Goal: Task Accomplishment & Management: Use online tool/utility

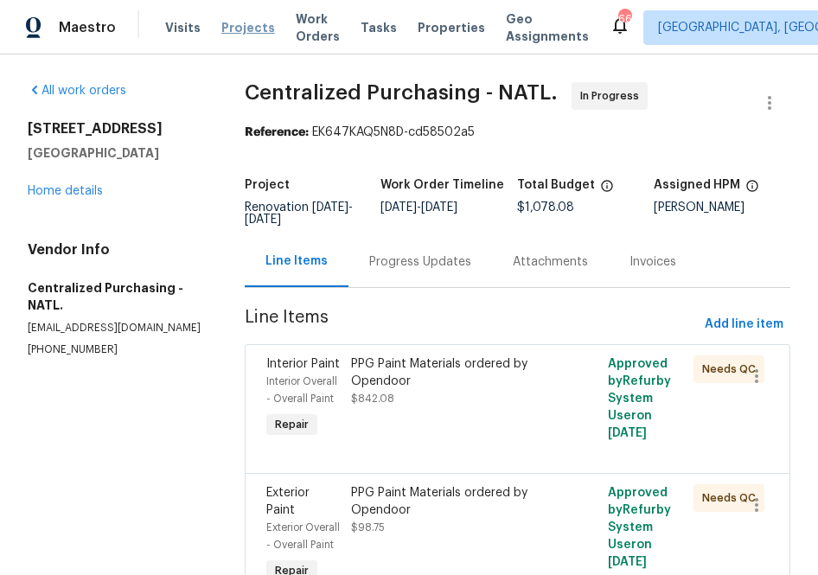
click at [235, 19] on span "Projects" at bounding box center [248, 27] width 54 height 17
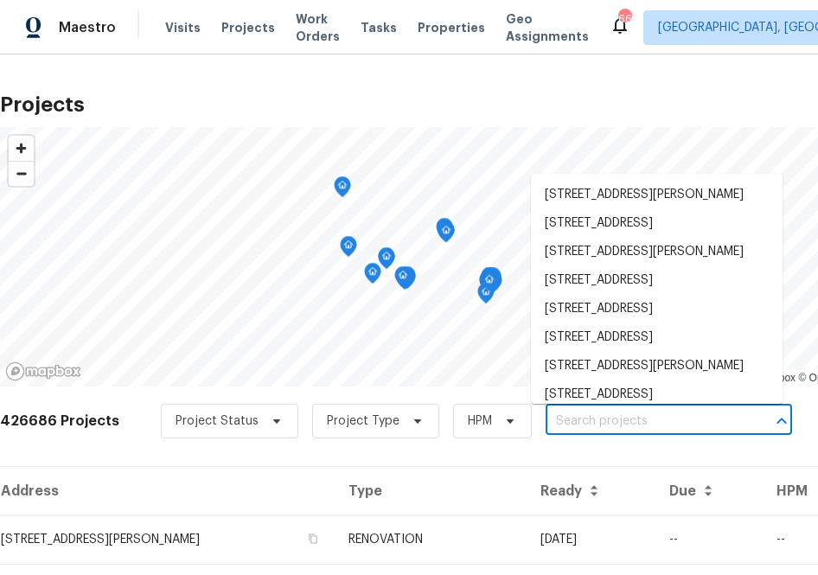
click at [642, 424] on input "text" at bounding box center [645, 421] width 198 height 27
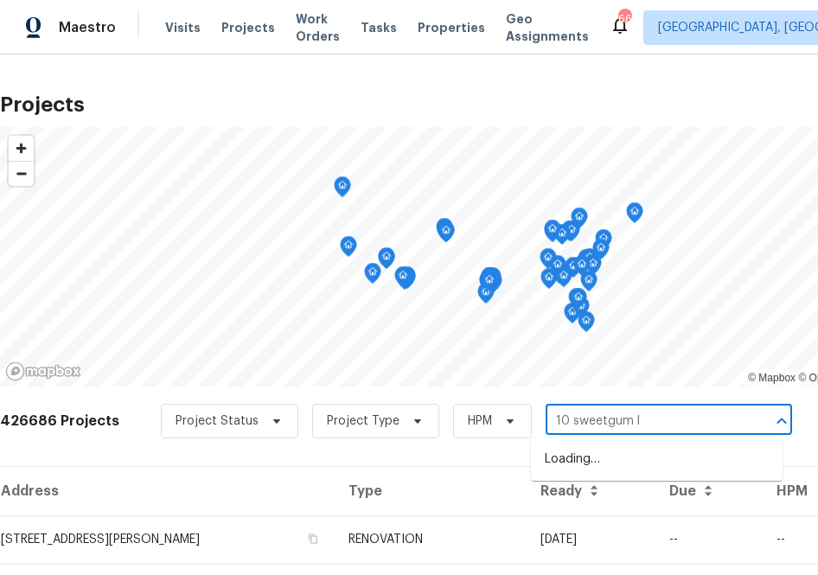
type input "10 sweetgum ln"
click at [588, 459] on li "[STREET_ADDRESS]" at bounding box center [657, 459] width 252 height 29
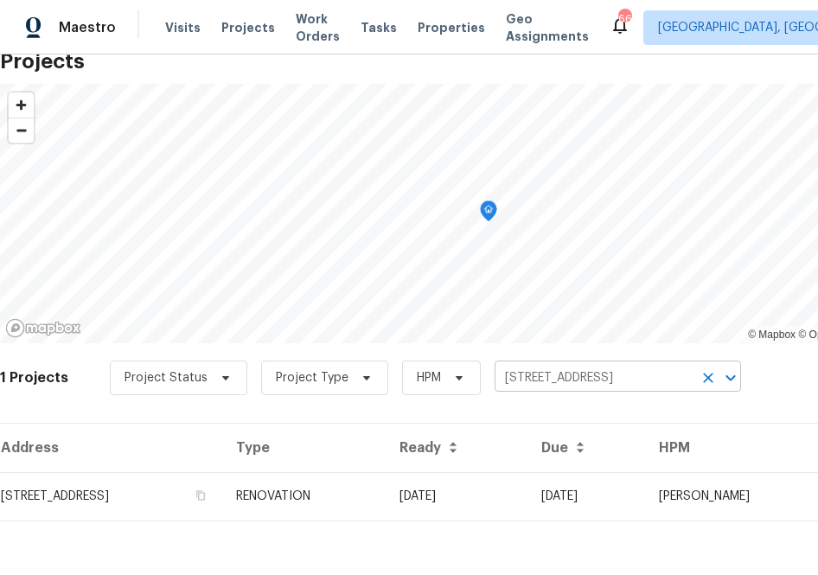
scroll to position [44, 0]
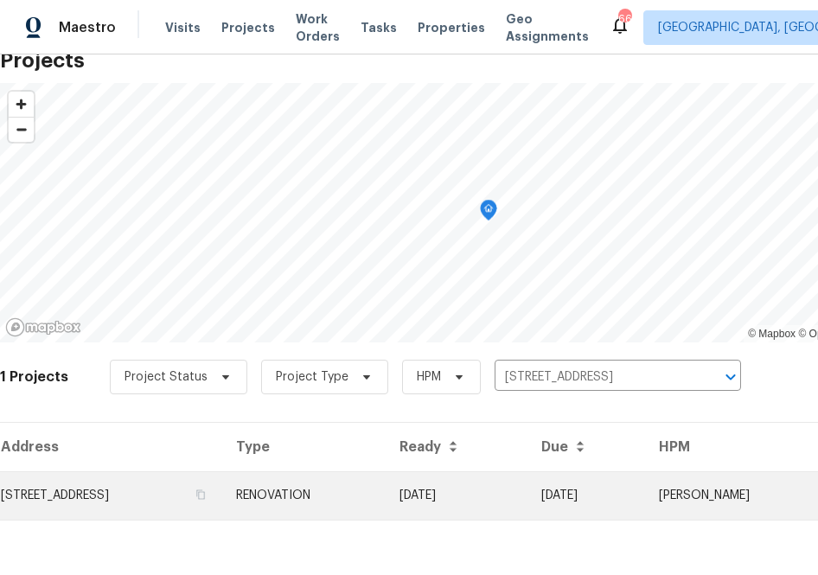
click at [132, 489] on td "[STREET_ADDRESS]" at bounding box center [111, 495] width 222 height 48
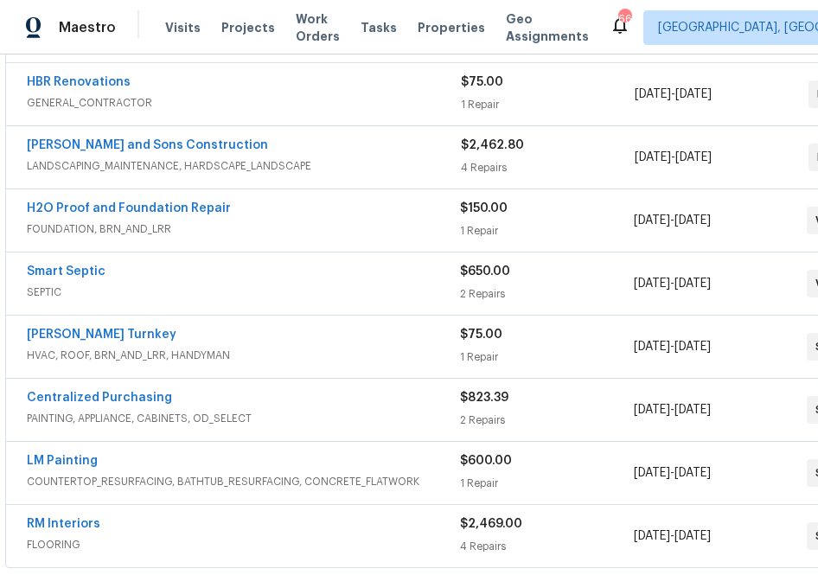
scroll to position [381, 0]
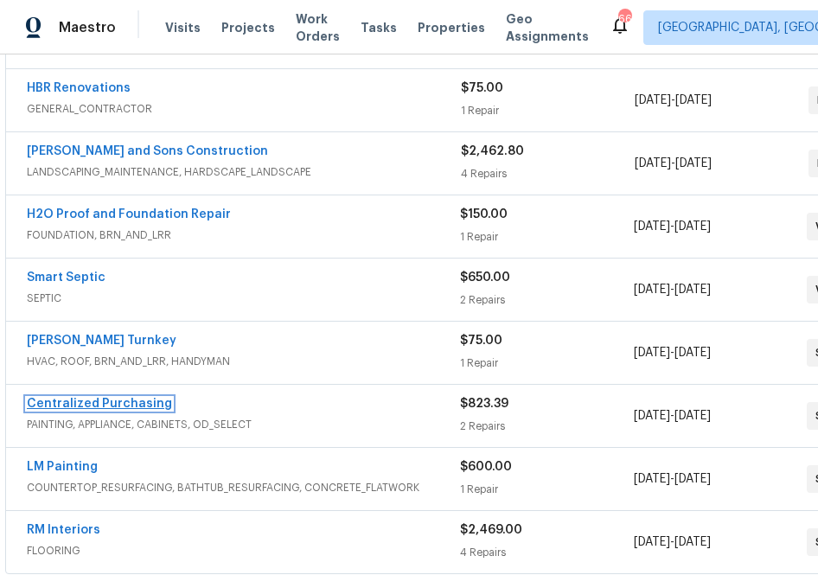
click at [136, 400] on link "Centralized Purchasing" at bounding box center [99, 404] width 145 height 12
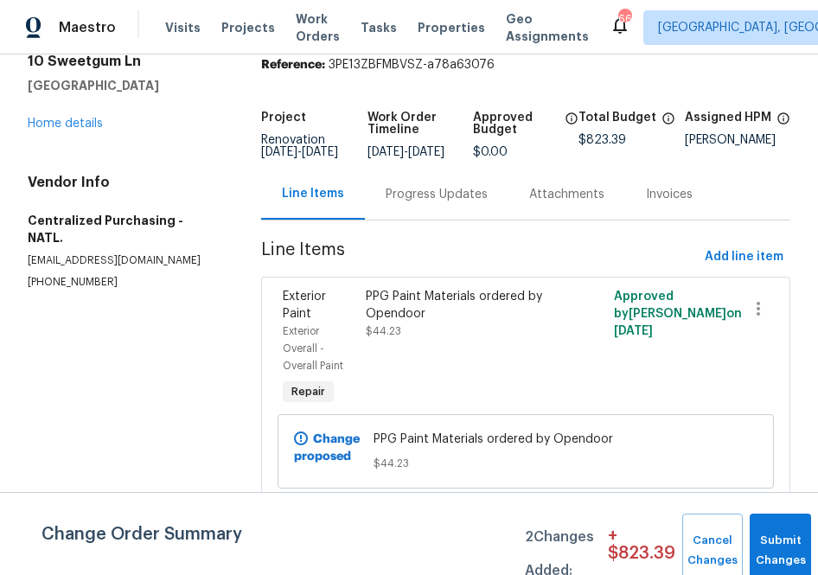
scroll to position [71, 0]
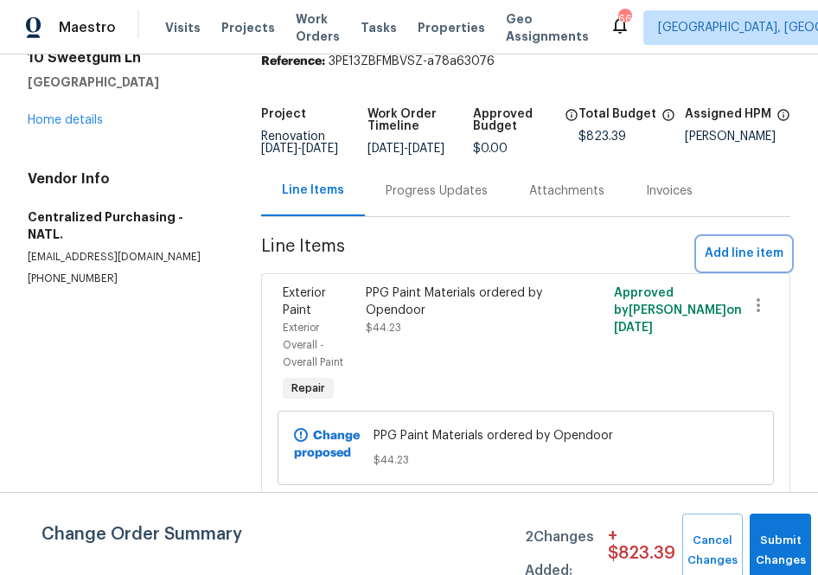
click at [763, 263] on span "Add line item" at bounding box center [744, 254] width 79 height 22
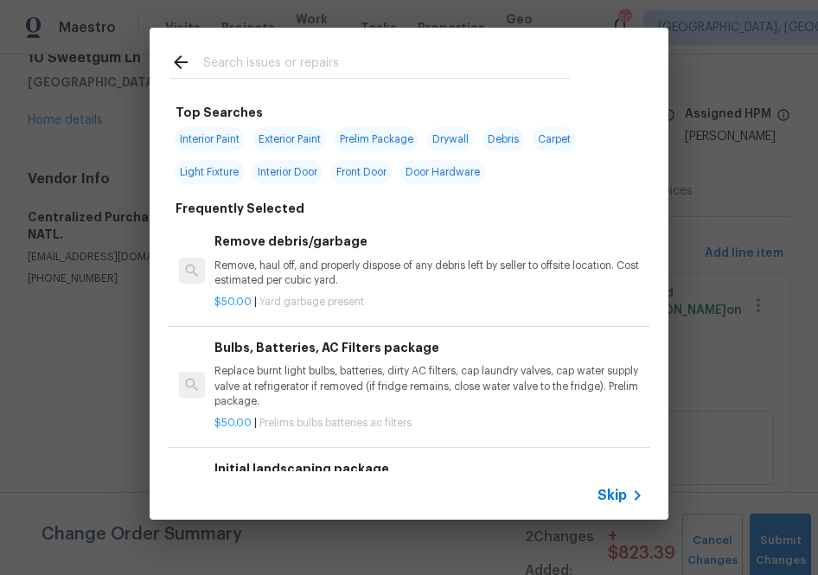
click at [627, 502] on icon at bounding box center [637, 495] width 21 height 21
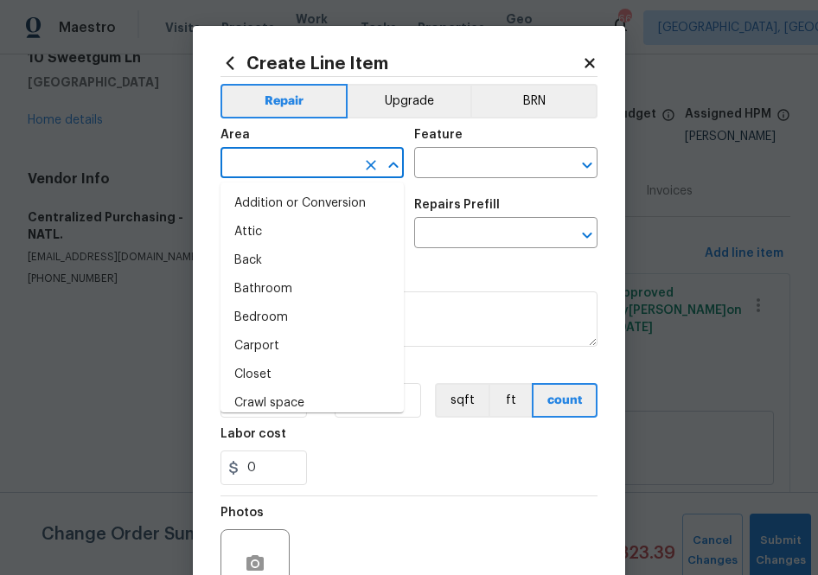
click at [291, 166] on input "text" at bounding box center [288, 164] width 135 height 27
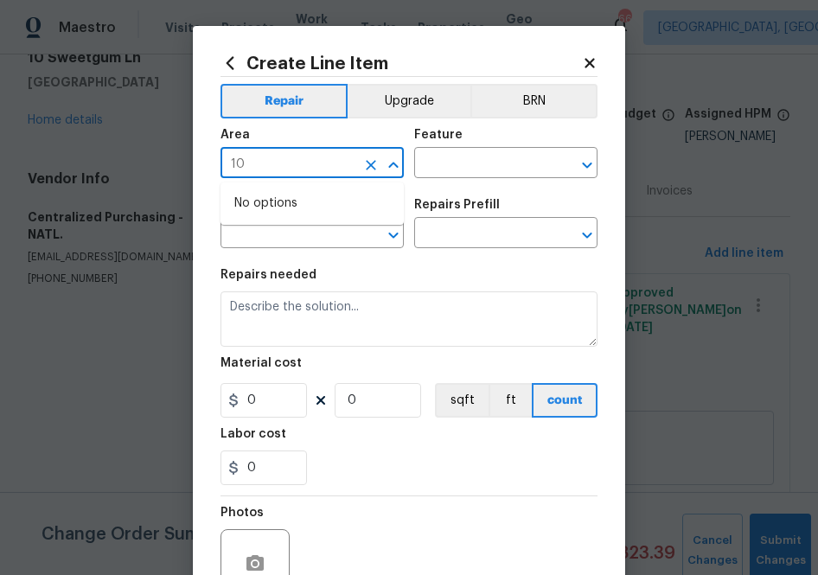
type input "1"
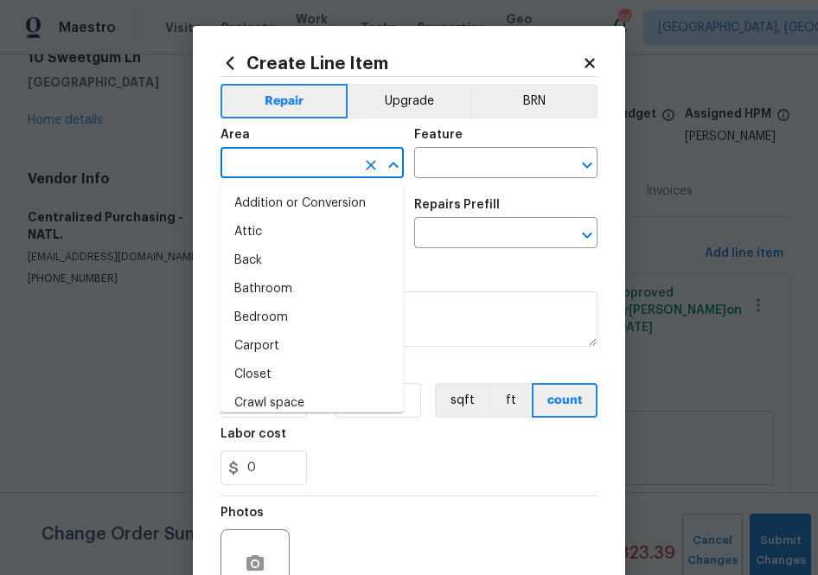
type input "i"
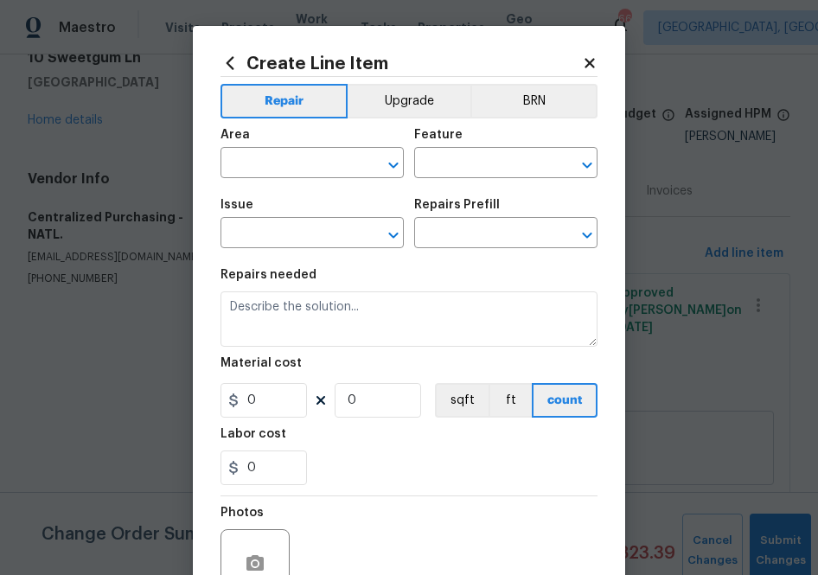
click at [227, 68] on icon at bounding box center [230, 63] width 19 height 19
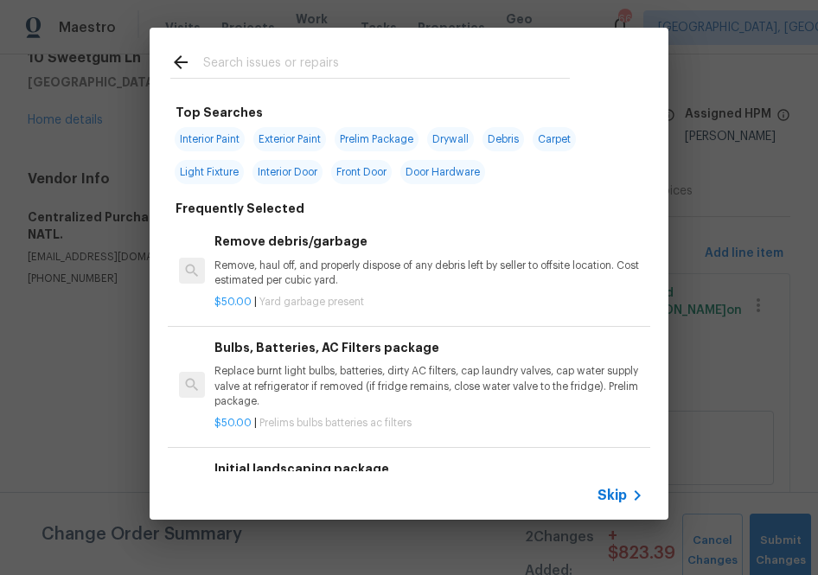
click at [302, 67] on input "text" at bounding box center [386, 65] width 367 height 26
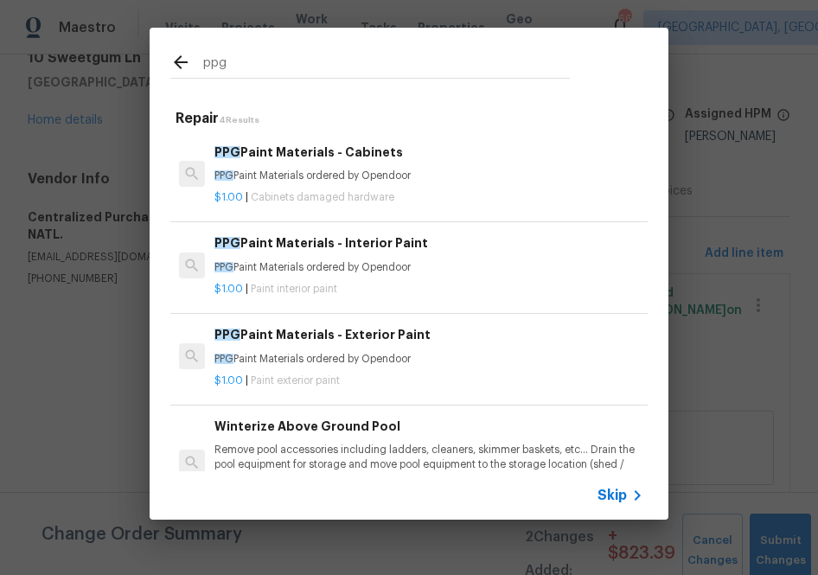
type input "ppg"
click at [313, 269] on p "PPG Paint Materials ordered by Opendoor" at bounding box center [428, 267] width 429 height 15
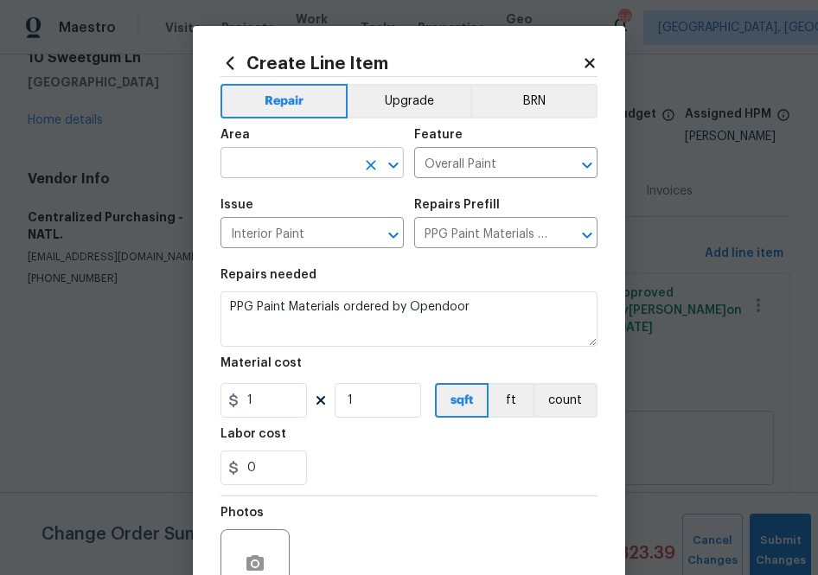
click at [317, 166] on input "text" at bounding box center [288, 164] width 135 height 27
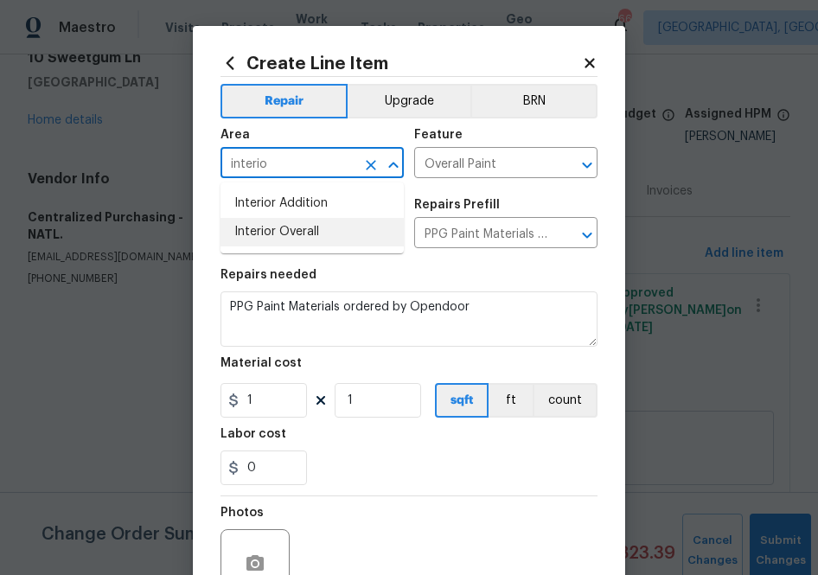
click at [291, 227] on li "Interior Overall" at bounding box center [312, 232] width 183 height 29
type input "Interior Overall"
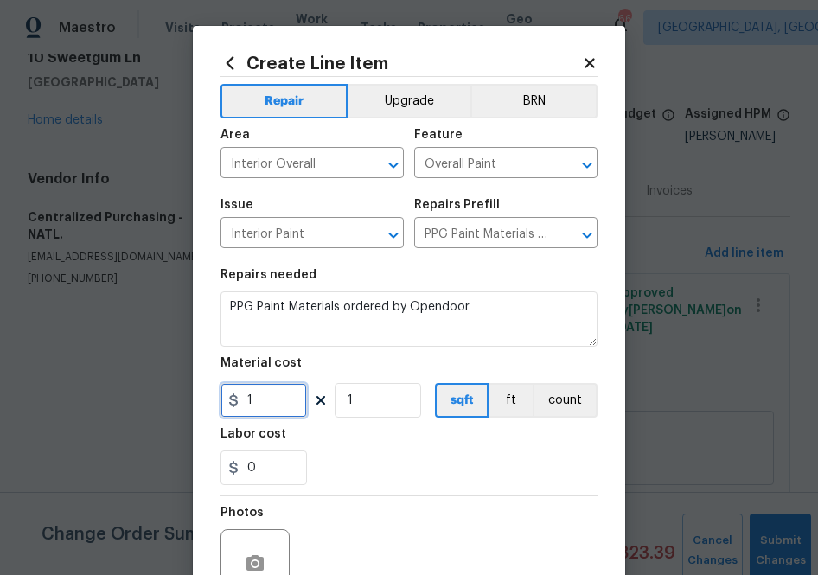
click at [250, 387] on input "1" at bounding box center [264, 400] width 86 height 35
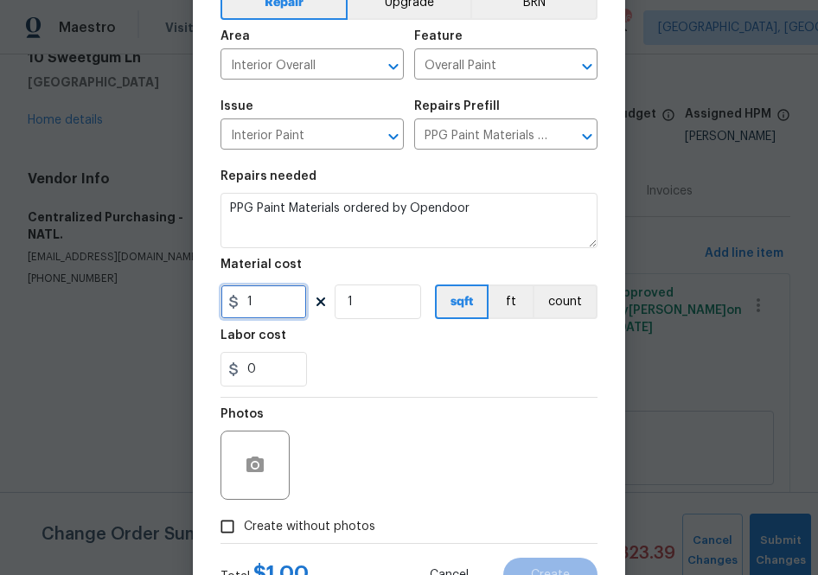
scroll to position [101, 0]
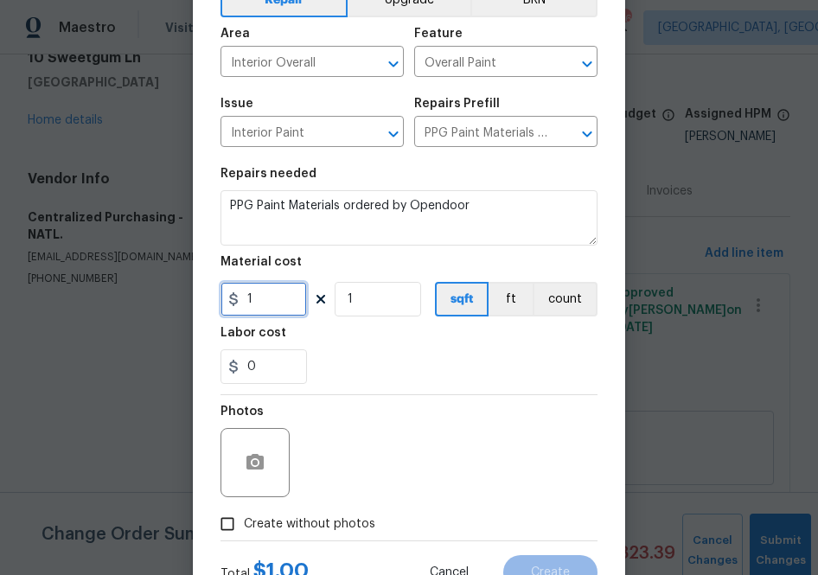
paste input "555.64"
type input "555.64"
click at [375, 420] on div "Photos" at bounding box center [409, 451] width 377 height 112
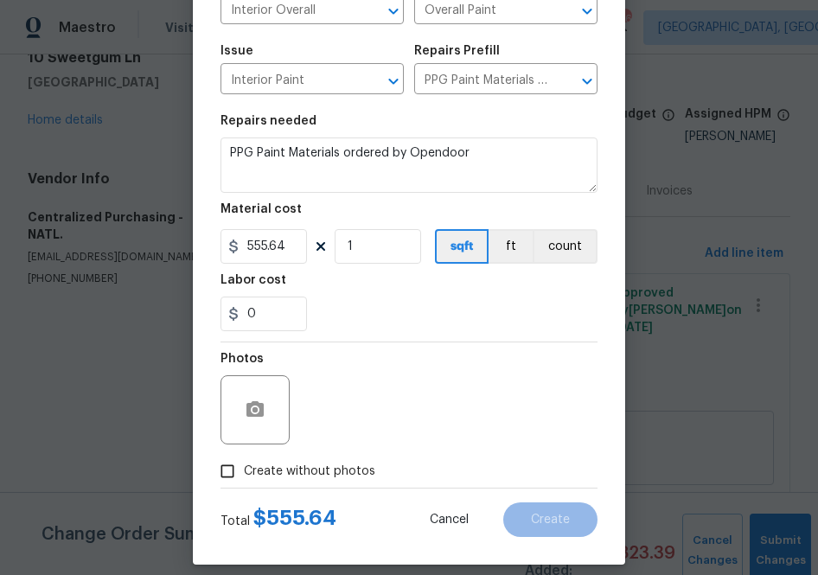
scroll to position [170, 0]
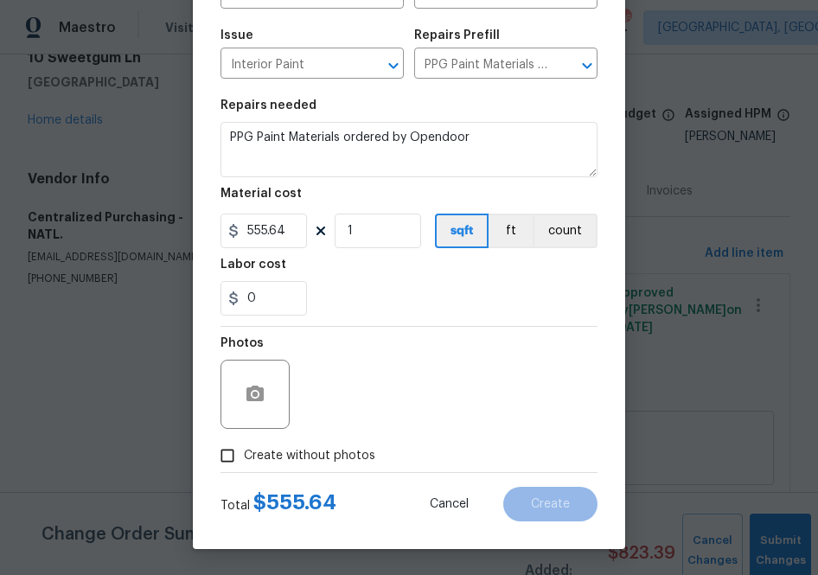
click at [349, 443] on label "Create without photos" at bounding box center [293, 455] width 164 height 33
click at [244, 443] on input "Create without photos" at bounding box center [227, 455] width 33 height 33
checkbox input "true"
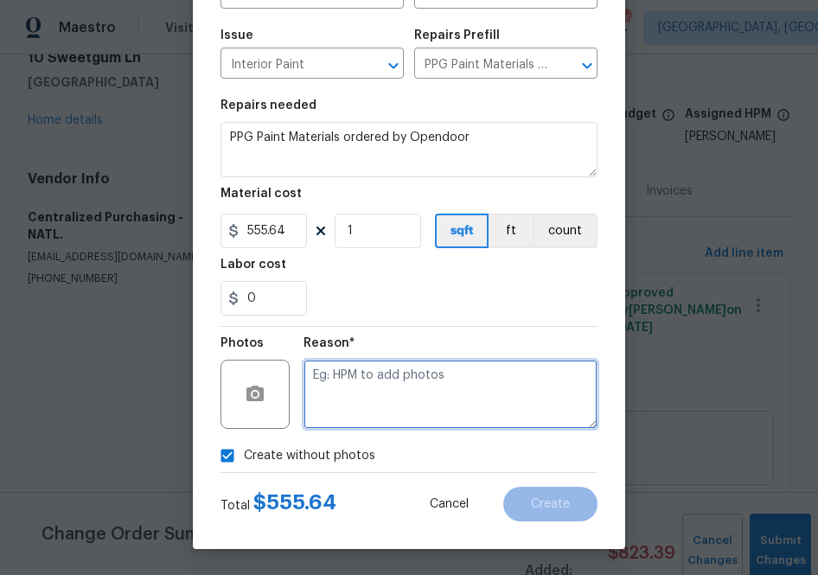
click at [393, 402] on textarea at bounding box center [451, 394] width 294 height 69
type textarea "na"
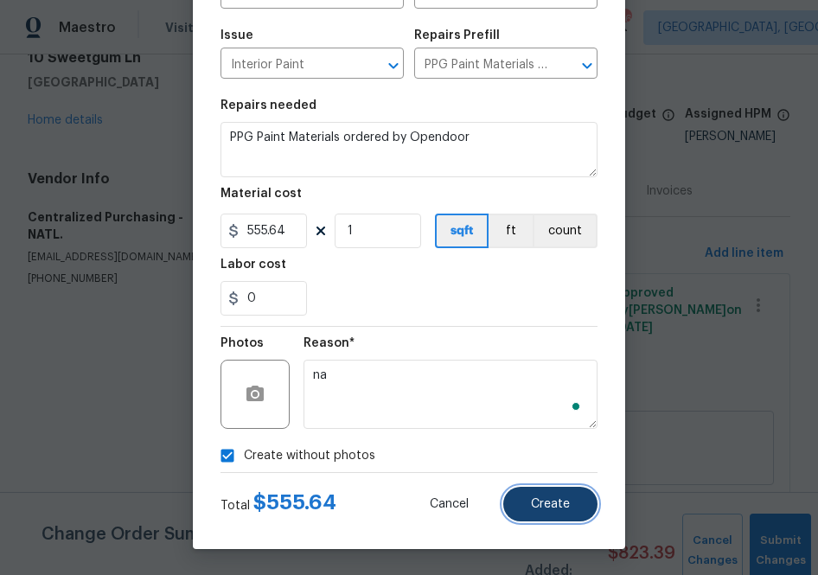
click at [537, 495] on button "Create" at bounding box center [550, 504] width 94 height 35
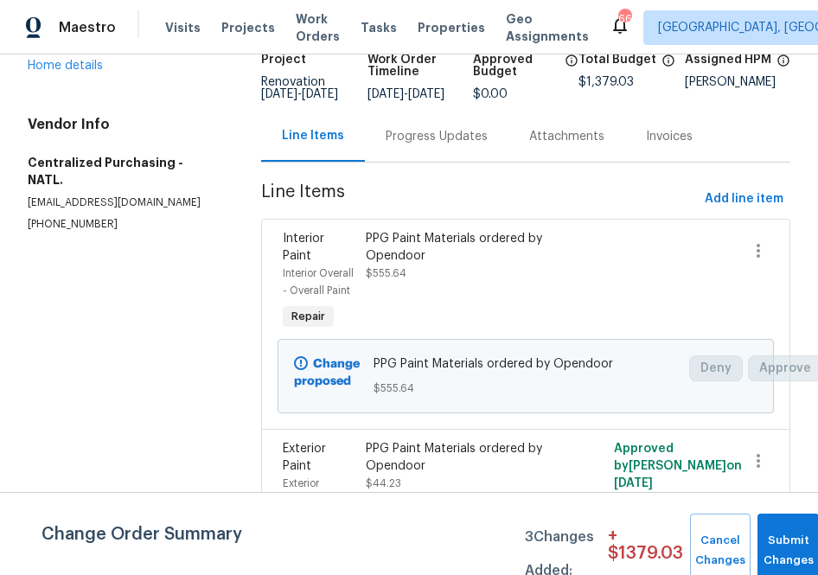
scroll to position [127, 0]
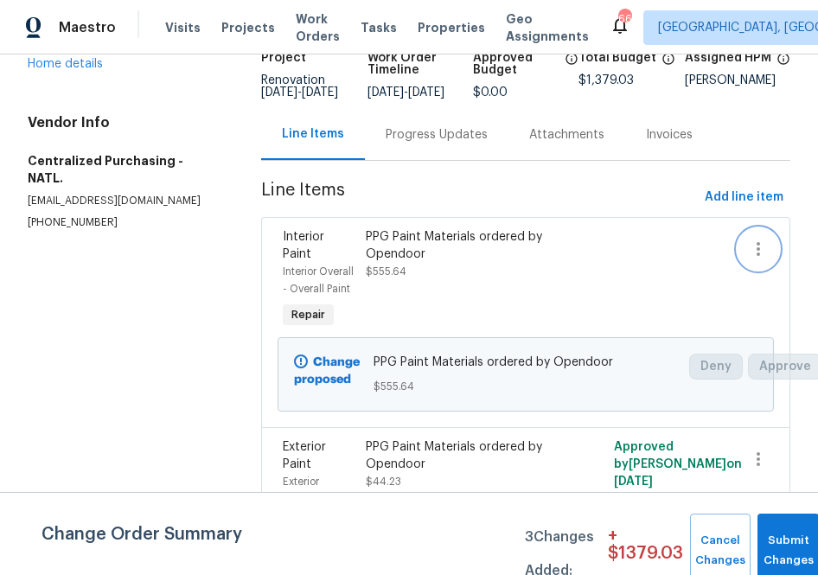
click at [760, 259] on icon "button" at bounding box center [758, 249] width 21 height 21
click at [580, 282] on div at bounding box center [409, 287] width 818 height 575
click at [464, 241] on div "PPG Paint Materials ordered by Opendoor" at bounding box center [464, 245] width 196 height 35
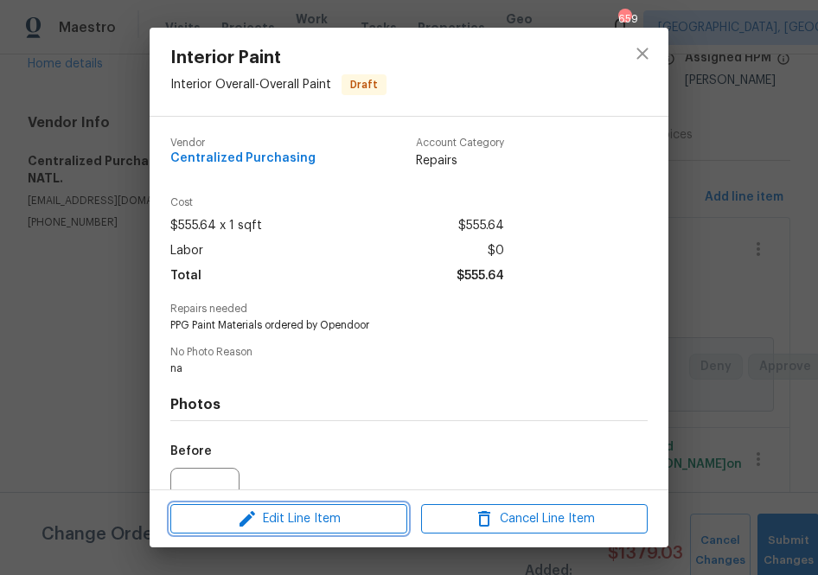
click at [313, 521] on span "Edit Line Item" at bounding box center [289, 520] width 227 height 22
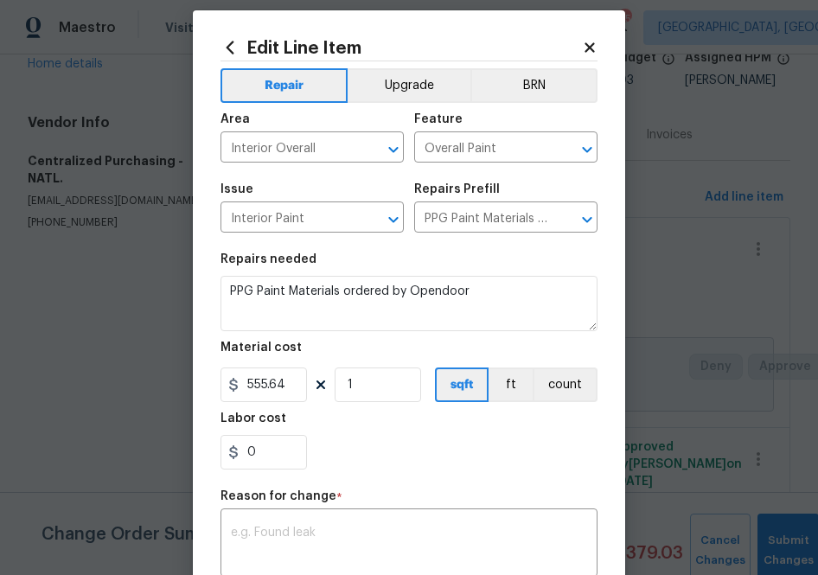
scroll to position [3, 0]
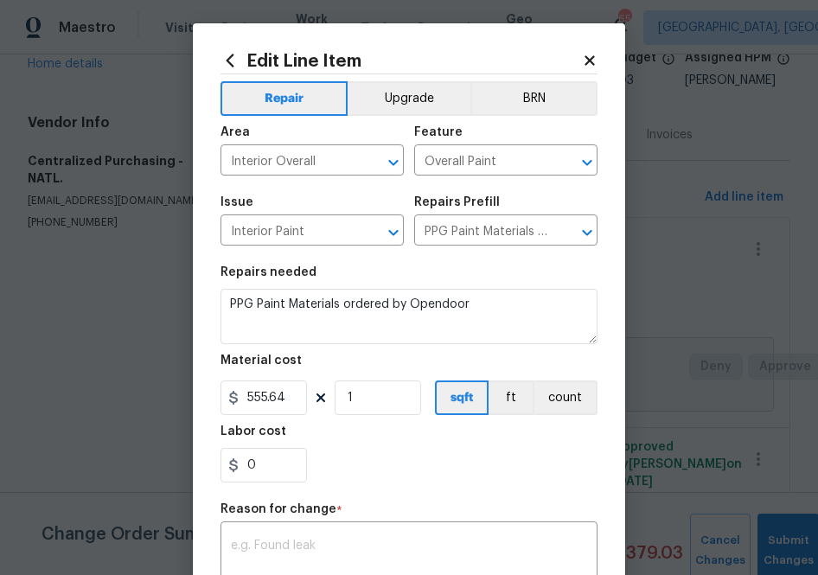
click at [233, 57] on icon at bounding box center [230, 60] width 19 height 19
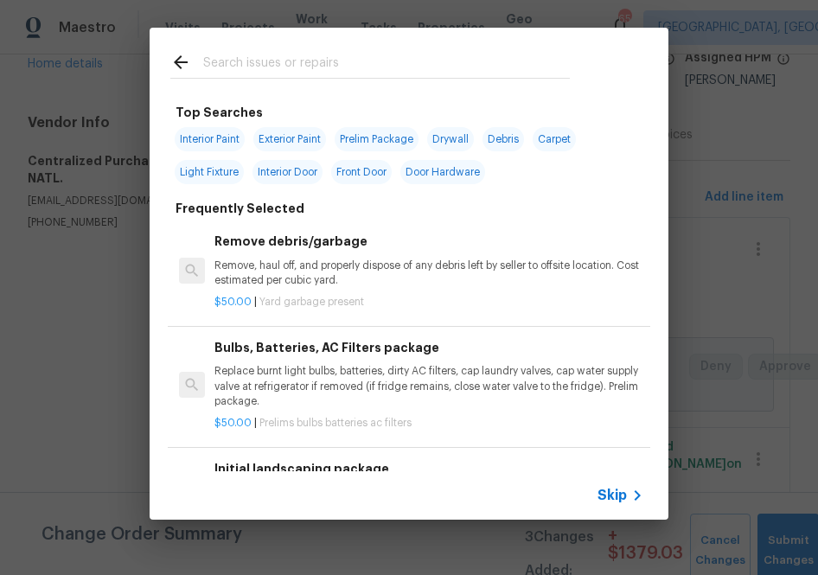
click at [238, 68] on input "text" at bounding box center [386, 65] width 367 height 26
click at [307, 74] on input "text" at bounding box center [386, 65] width 367 height 26
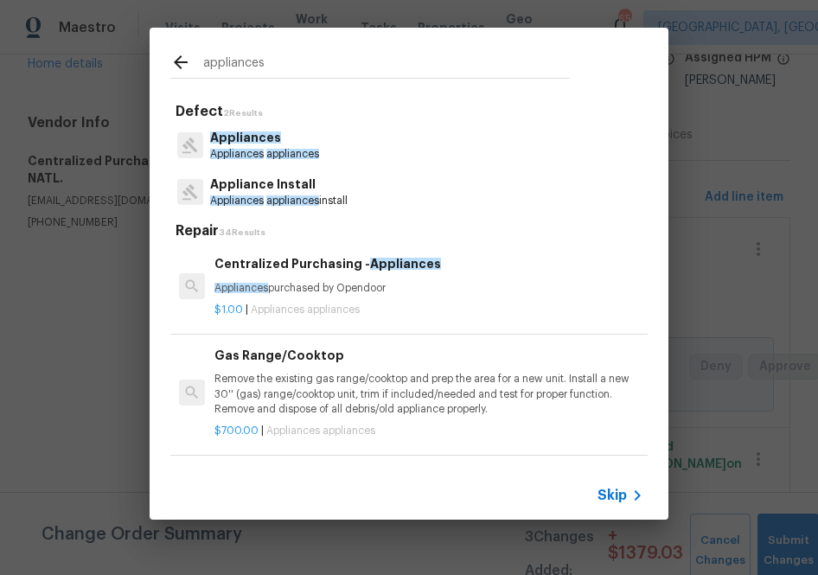
type input "appliances"
click at [277, 277] on div "Centralized Purchasing - Appliances Appliances purchased by Opendoor" at bounding box center [428, 275] width 429 height 42
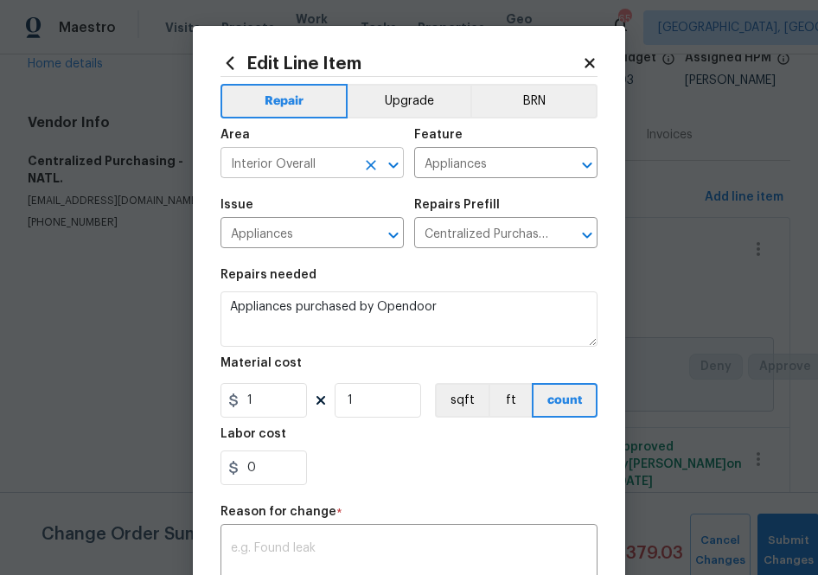
click at [310, 176] on input "Interior Overall" at bounding box center [288, 164] width 135 height 27
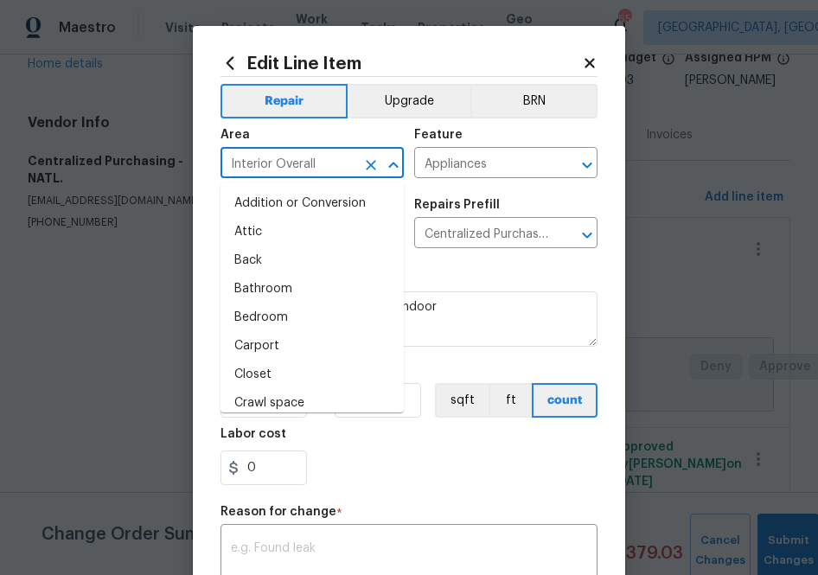
click at [310, 176] on input "Interior Overall" at bounding box center [288, 164] width 135 height 27
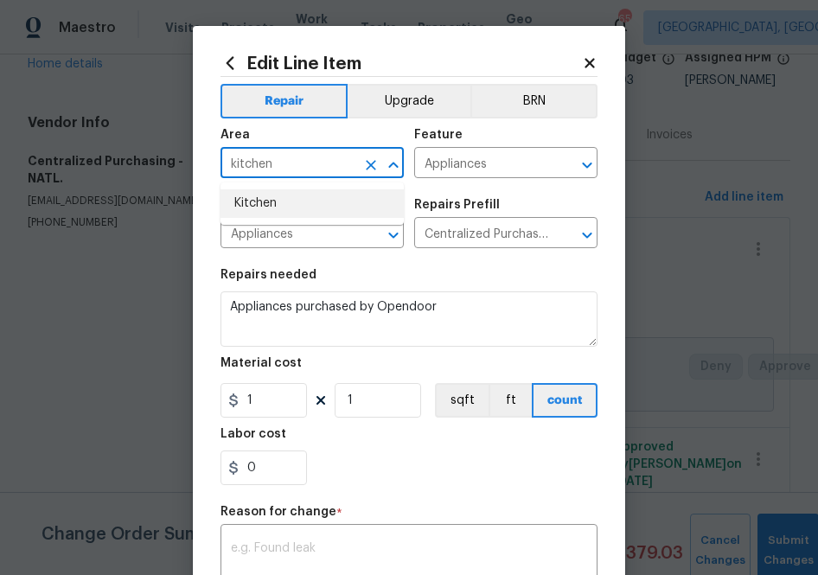
click at [263, 195] on li "Kitchen" at bounding box center [312, 203] width 183 height 29
type input "Kitchen"
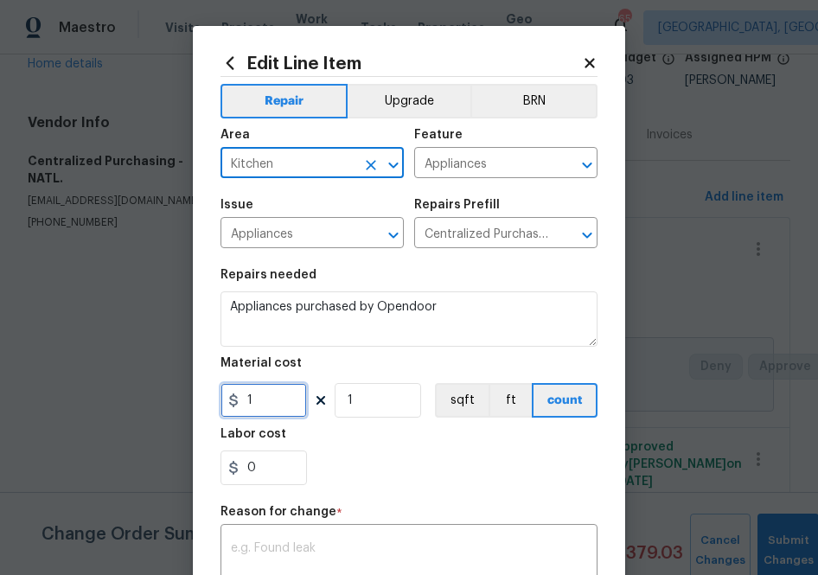
click at [263, 409] on input "1" at bounding box center [264, 400] width 86 height 35
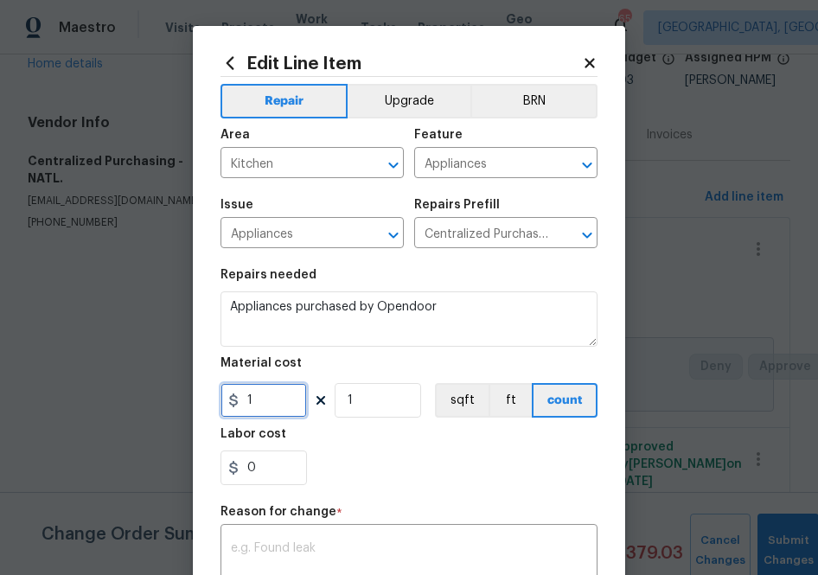
paste input "555.64"
type input "555.64"
click at [317, 444] on div "Labor cost" at bounding box center [409, 439] width 377 height 22
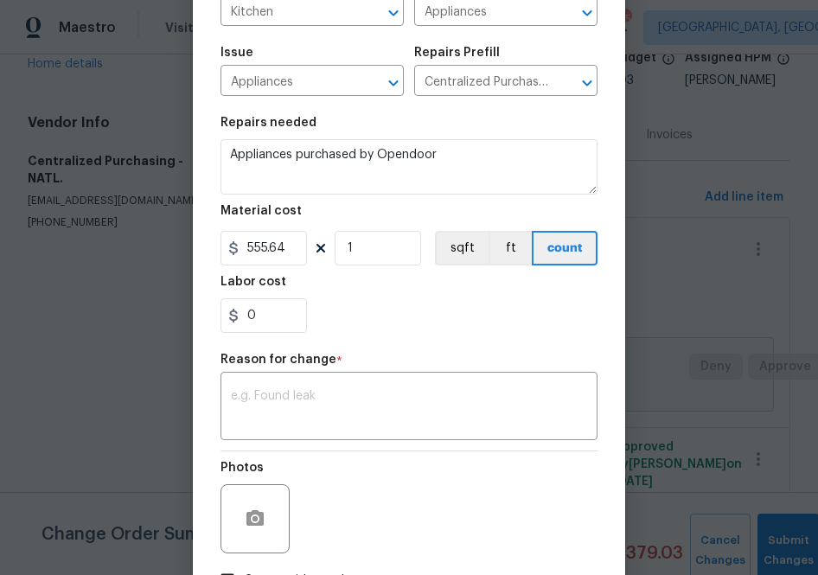
scroll to position [182, 0]
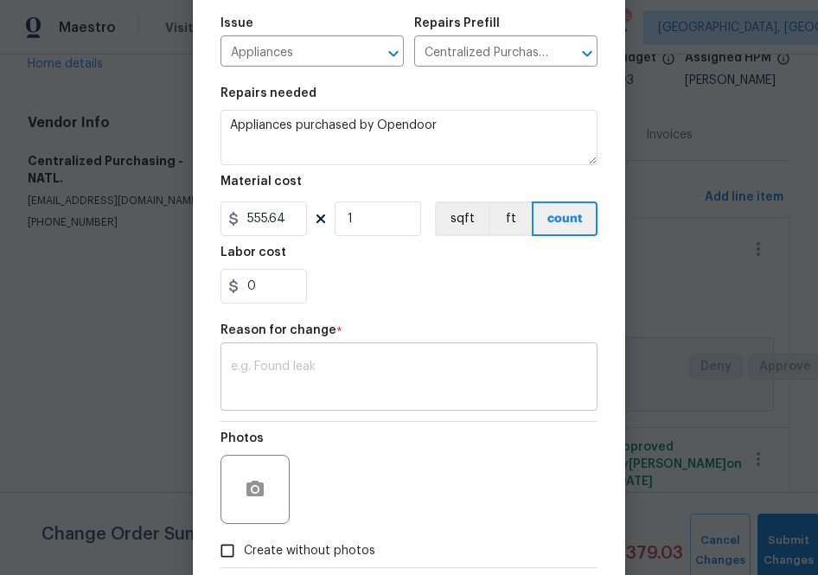
click at [305, 397] on textarea at bounding box center [409, 379] width 356 height 36
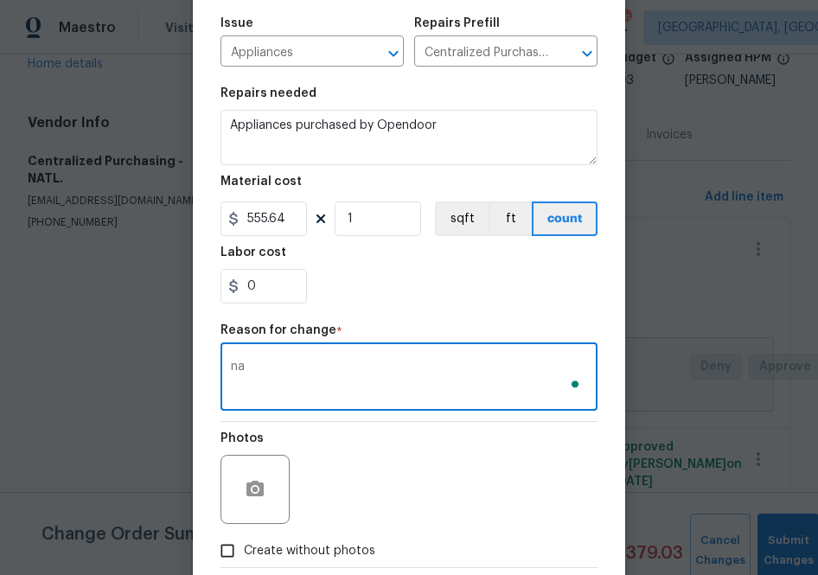
scroll to position [278, 0]
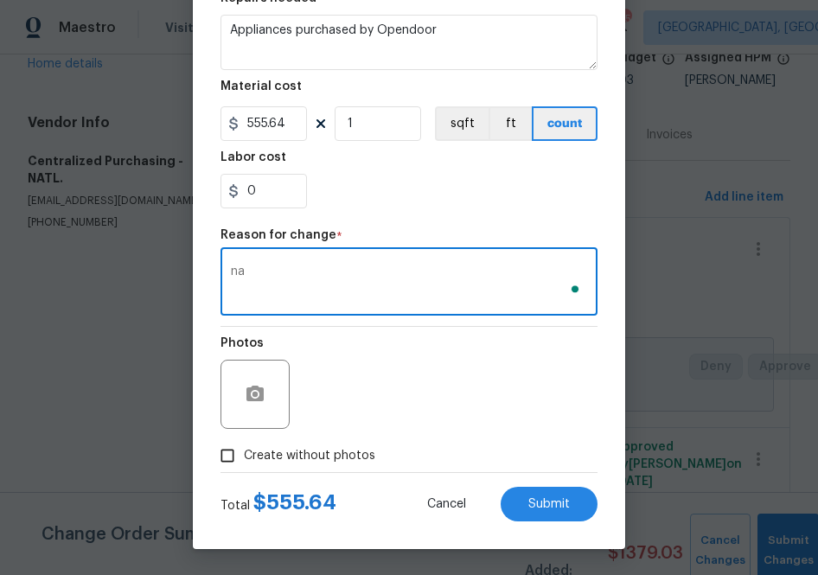
type textarea "na"
click at [305, 460] on span "Create without photos" at bounding box center [309, 456] width 131 height 18
click at [244, 460] on input "Create without photos" at bounding box center [227, 455] width 33 height 33
checkbox input "true"
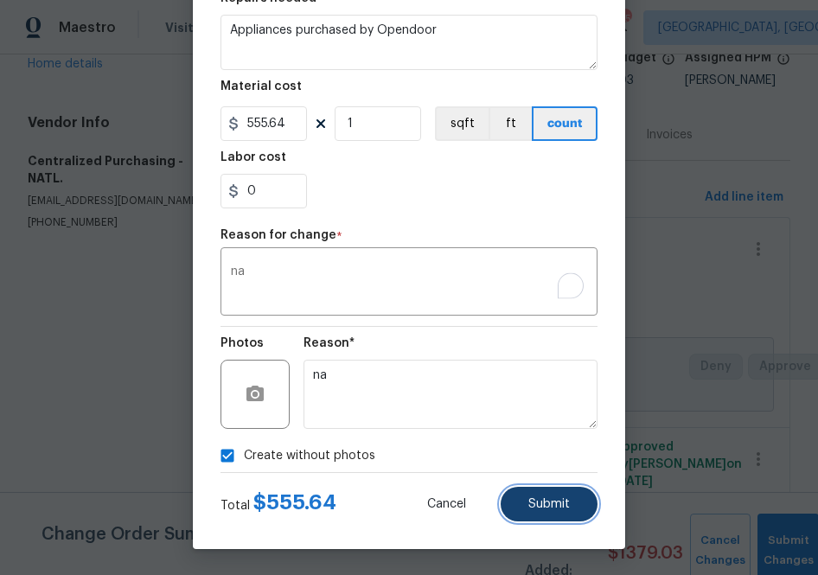
click at [579, 496] on button "Submit" at bounding box center [549, 504] width 97 height 35
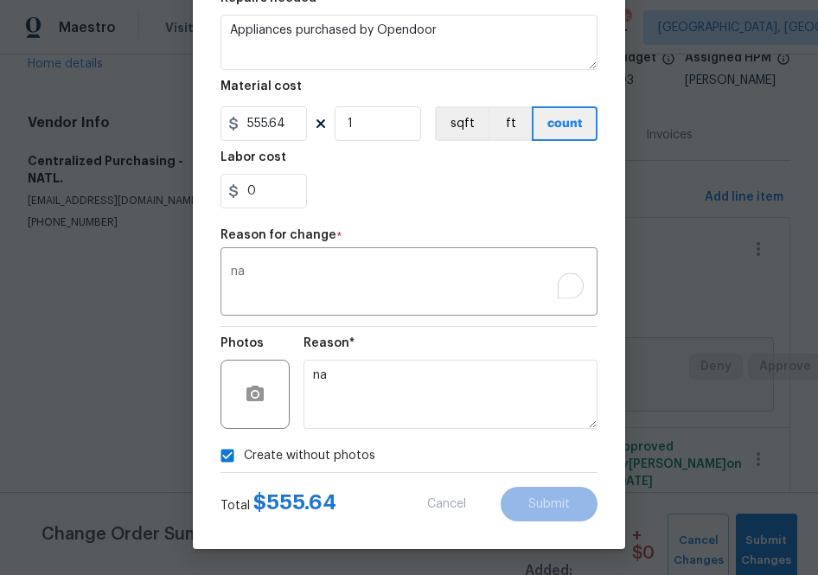
type input "Interior Overall"
type input "Overall Paint"
type input "Interior Paint"
type input "PPG Paint Materials - Interior Paint $1.00"
type textarea "PPG Paint Materials ordered by Opendoor"
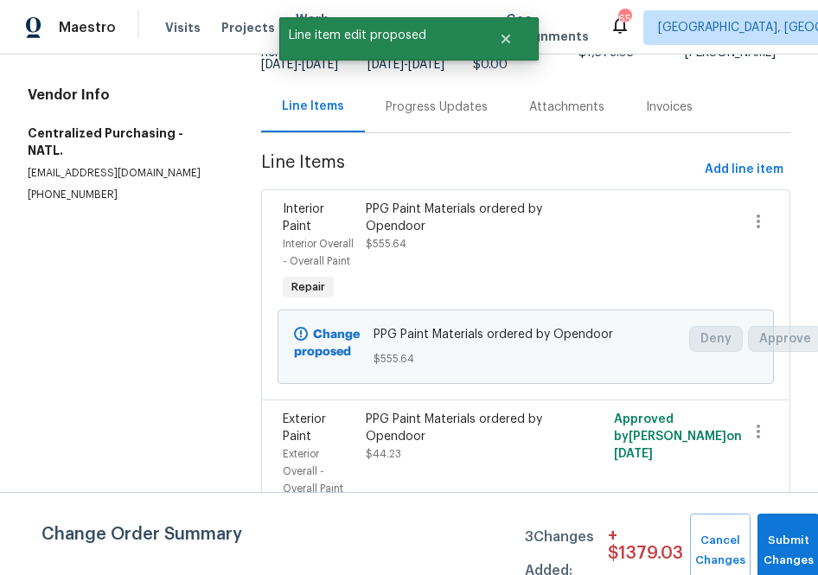
scroll to position [0, 0]
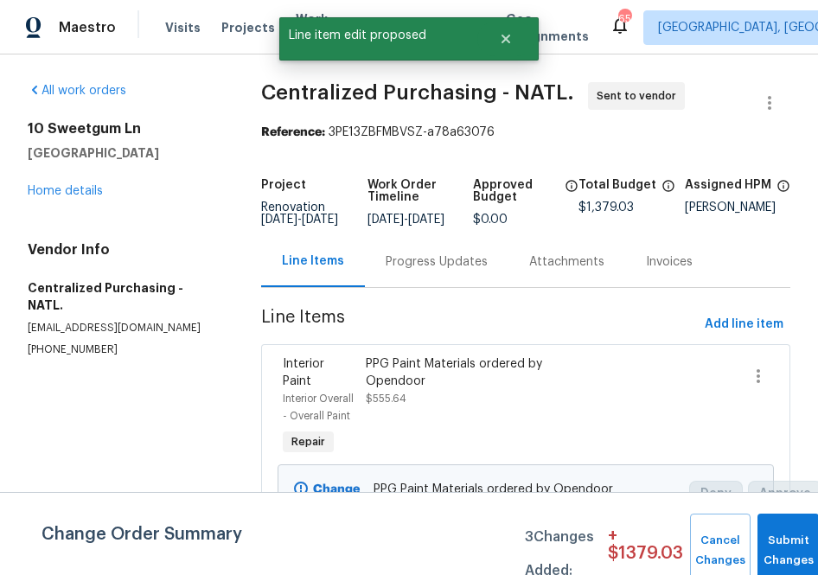
click at [685, 78] on div "All work orders [STREET_ADDRESS] Home details Vendor Info Centralized Purchasin…" at bounding box center [409, 547] width 818 height 987
click at [783, 525] on button "Submit Changes" at bounding box center [788, 551] width 61 height 74
